Goal: Navigation & Orientation: Find specific page/section

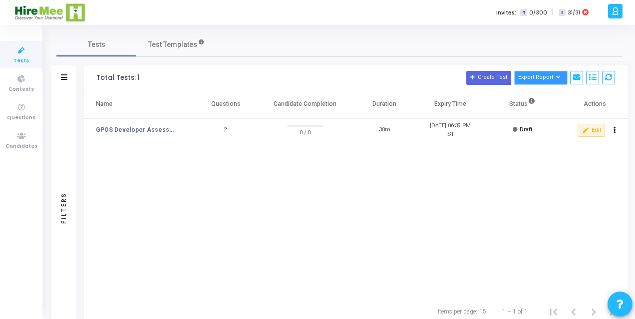
click at [548, 78] on button "Export Report" at bounding box center [540, 78] width 53 height 14
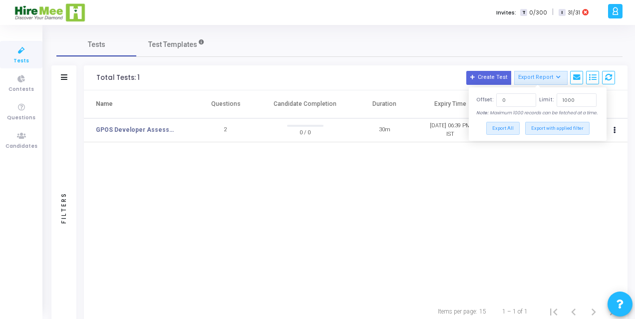
click at [307, 198] on div "Name Questions Candidate Completion Duration Expiry Time Status Actions GPOS De…" at bounding box center [355, 193] width 543 height 207
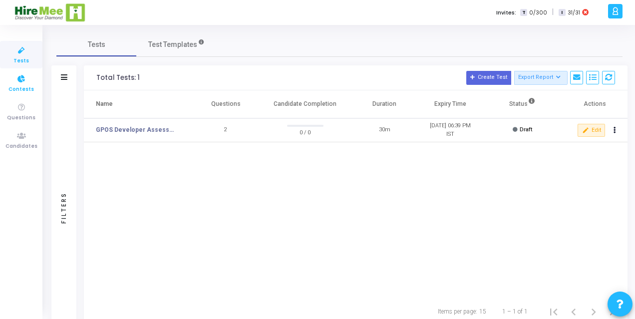
click at [22, 88] on span "Contests" at bounding box center [20, 89] width 25 height 8
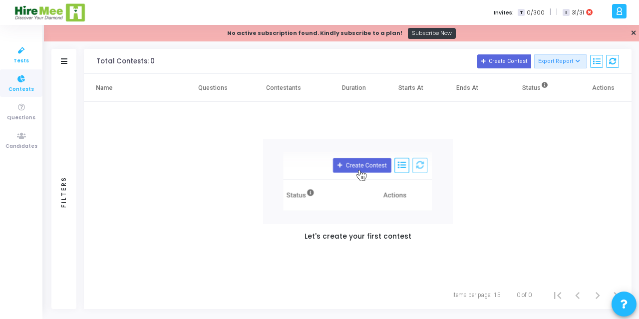
click at [19, 57] on span "Tests" at bounding box center [20, 61] width 15 height 8
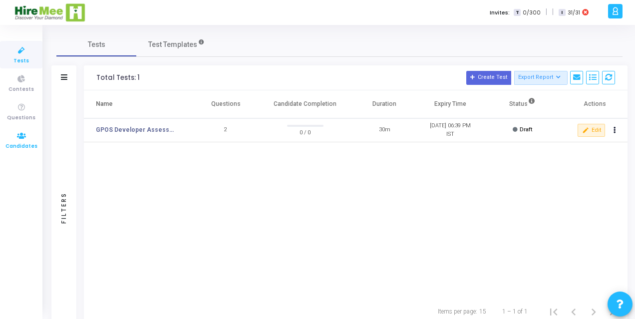
click at [15, 139] on icon at bounding box center [21, 136] width 21 height 12
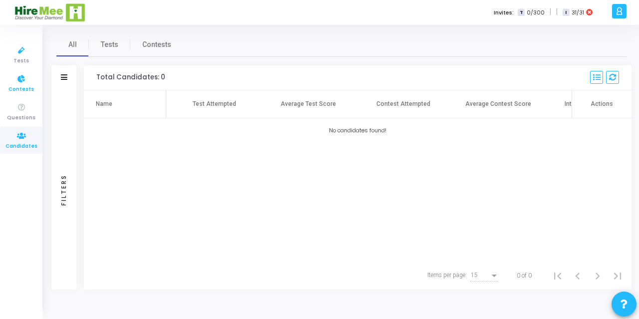
click at [19, 83] on icon at bounding box center [21, 79] width 21 height 12
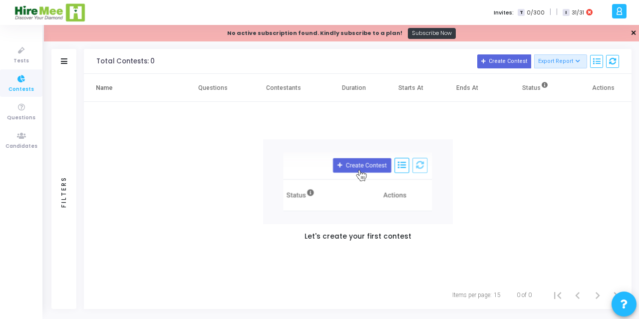
click at [635, 30] on link "✕" at bounding box center [633, 33] width 6 height 10
